Goal: Check status: Check status

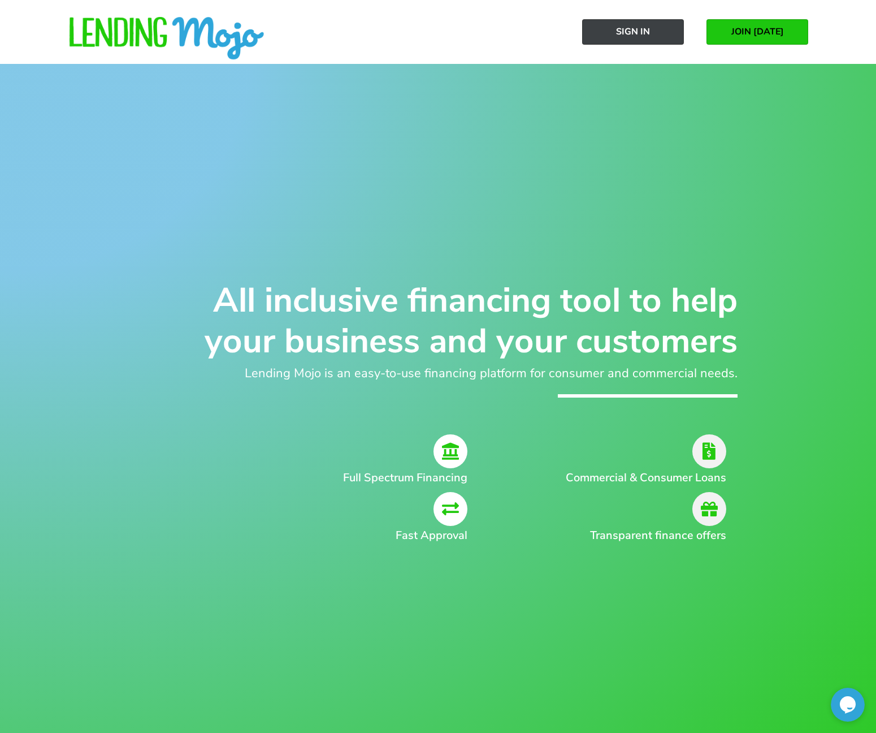
click at [645, 27] on span "Sign In" at bounding box center [633, 32] width 34 height 10
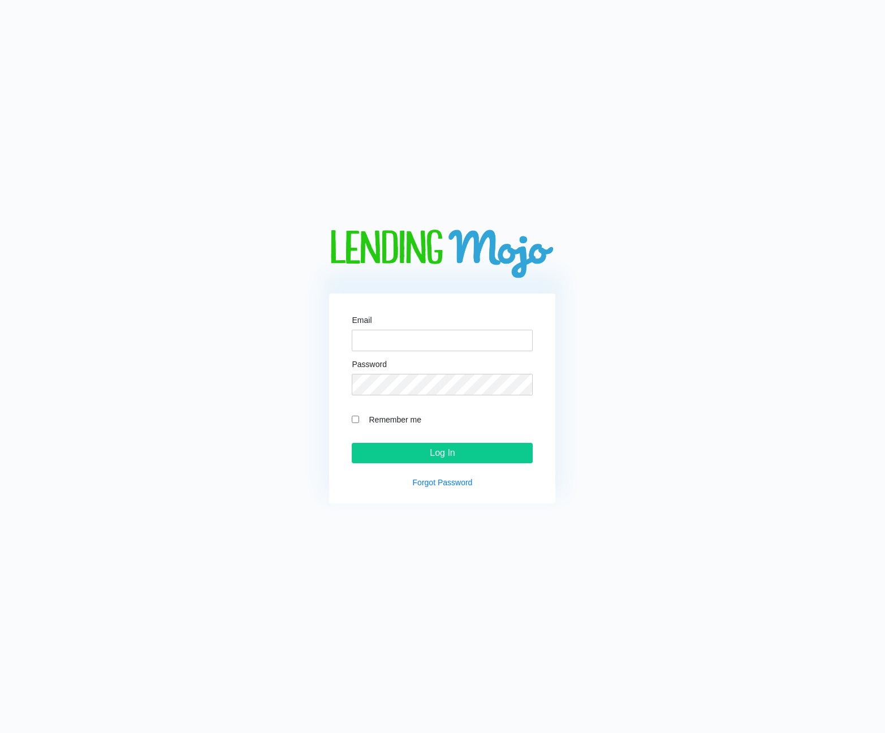
click at [388, 420] on label "Remember me" at bounding box center [448, 419] width 170 height 13
click at [359, 420] on input "Remember me" at bounding box center [355, 419] width 7 height 7
checkbox input "true"
click at [420, 343] on input "Email" at bounding box center [442, 340] width 181 height 21
type input "sales@unitedimportscars.com"
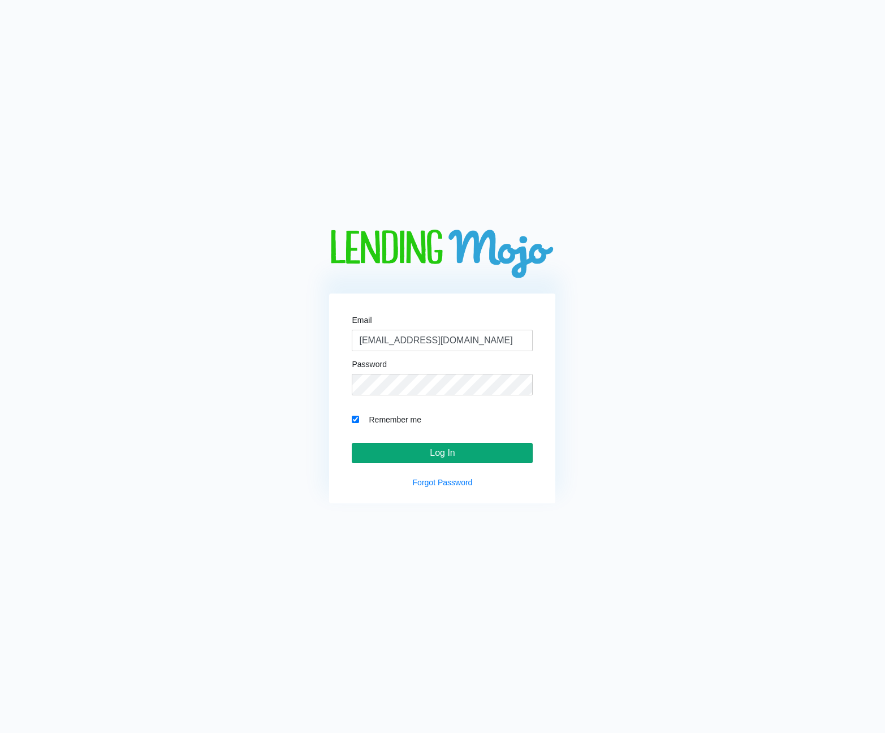
click at [475, 452] on input "Log In" at bounding box center [442, 453] width 181 height 20
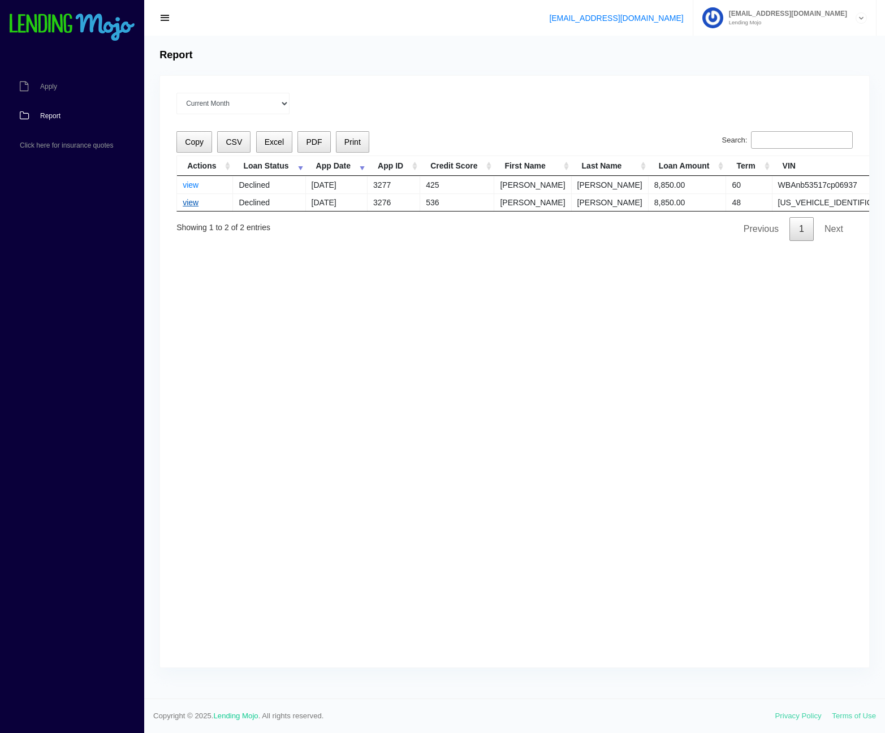
click at [189, 203] on link "view" at bounding box center [191, 202] width 16 height 9
click at [195, 185] on link "view" at bounding box center [191, 184] width 16 height 9
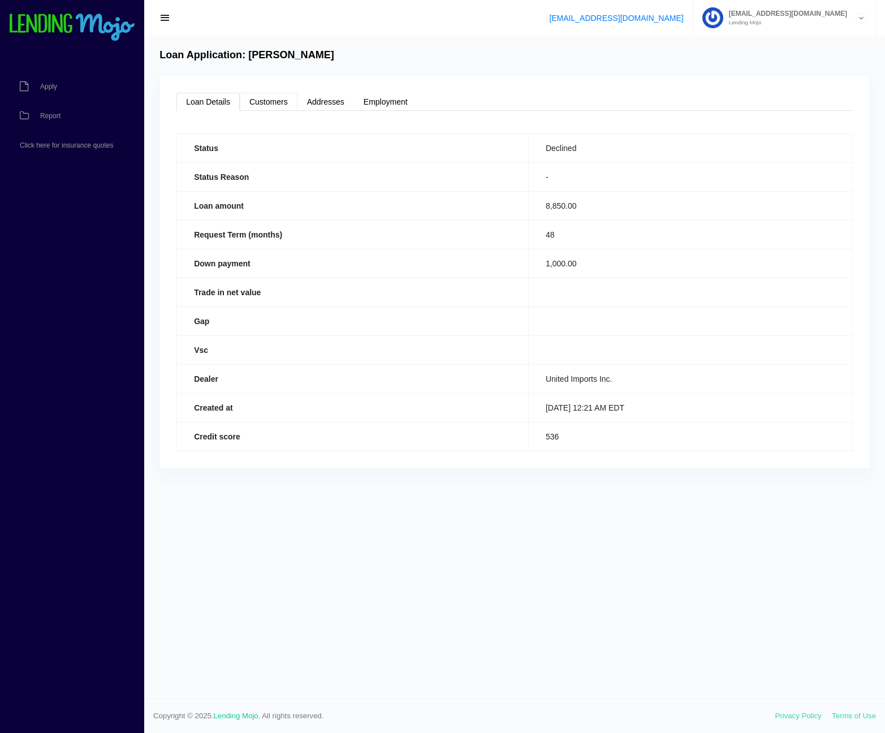
click at [269, 105] on link "Customers" at bounding box center [269, 102] width 58 height 18
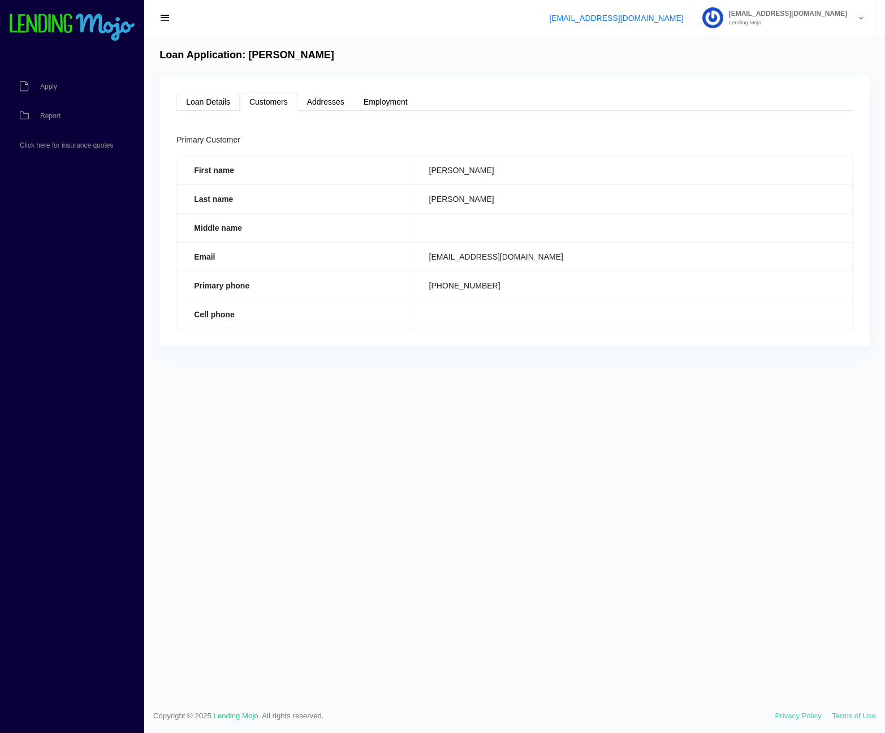
click at [207, 109] on link "Loan Details" at bounding box center [207, 102] width 63 height 18
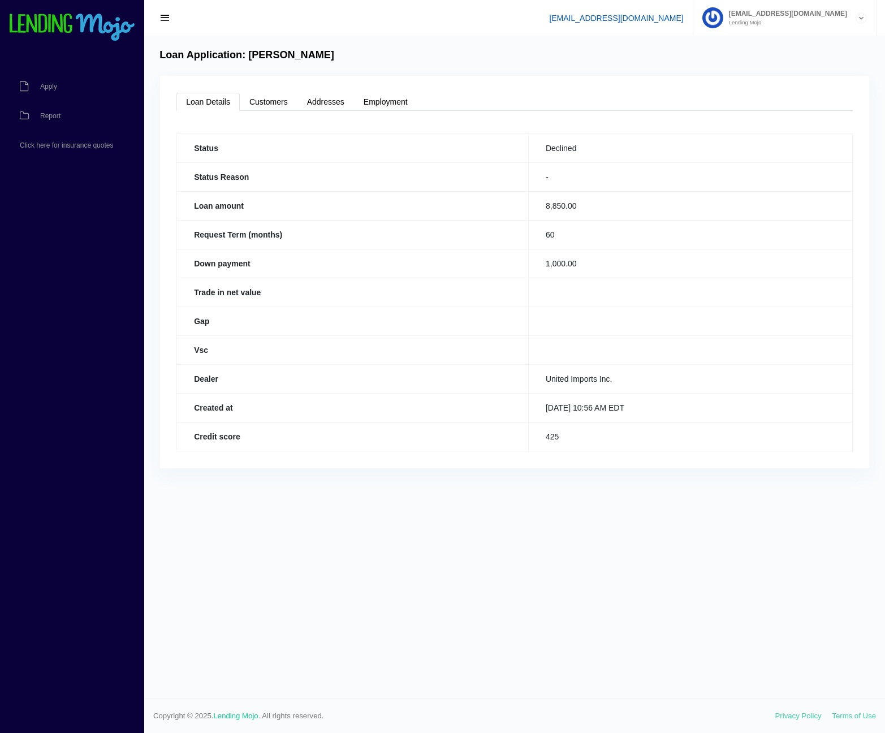
click at [663, 18] on link "[EMAIL_ADDRESS][DOMAIN_NAME]" at bounding box center [616, 18] width 134 height 9
